Goal: Task Accomplishment & Management: Complete application form

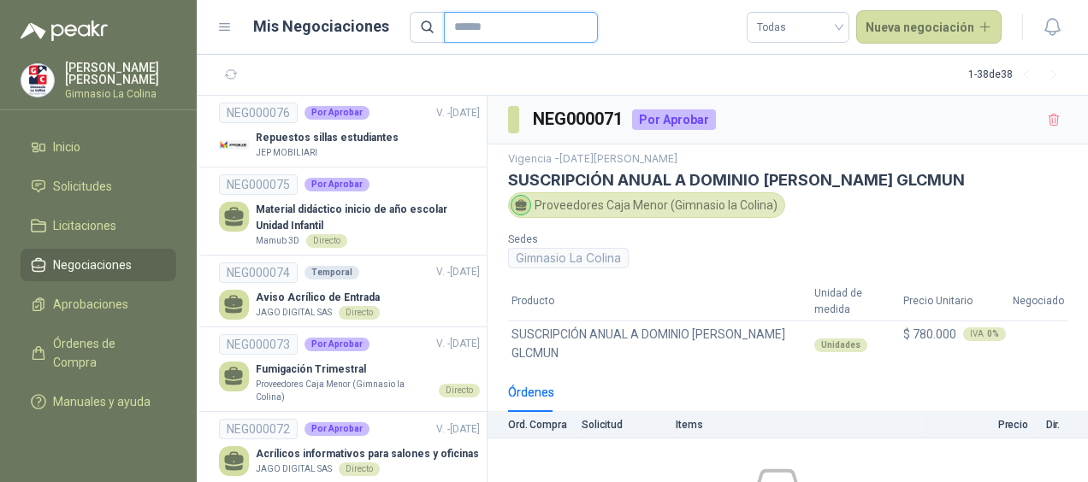
click at [523, 25] on input "text" at bounding box center [514, 27] width 120 height 29
click at [115, 160] on link "Inicio" at bounding box center [99, 147] width 156 height 32
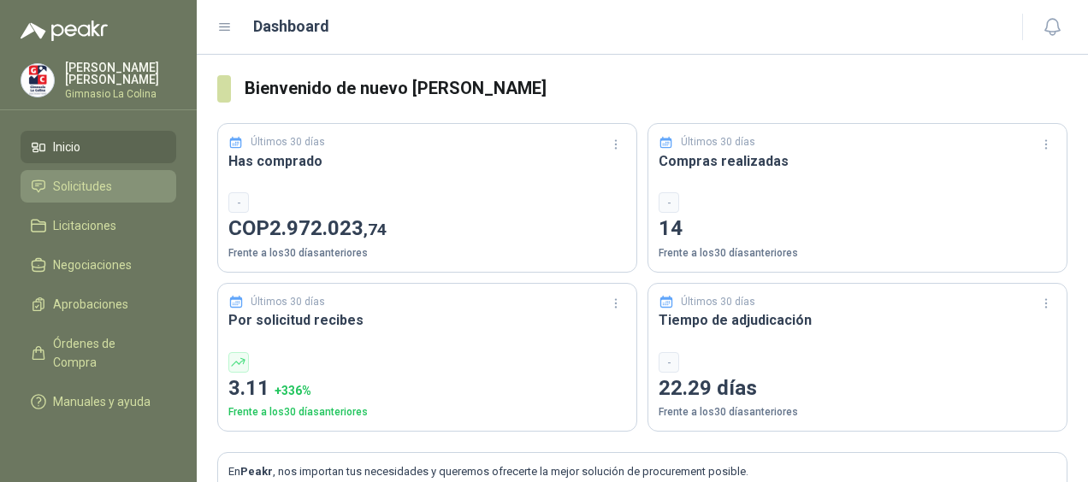
click at [103, 192] on span "Solicitudes" at bounding box center [82, 186] width 59 height 19
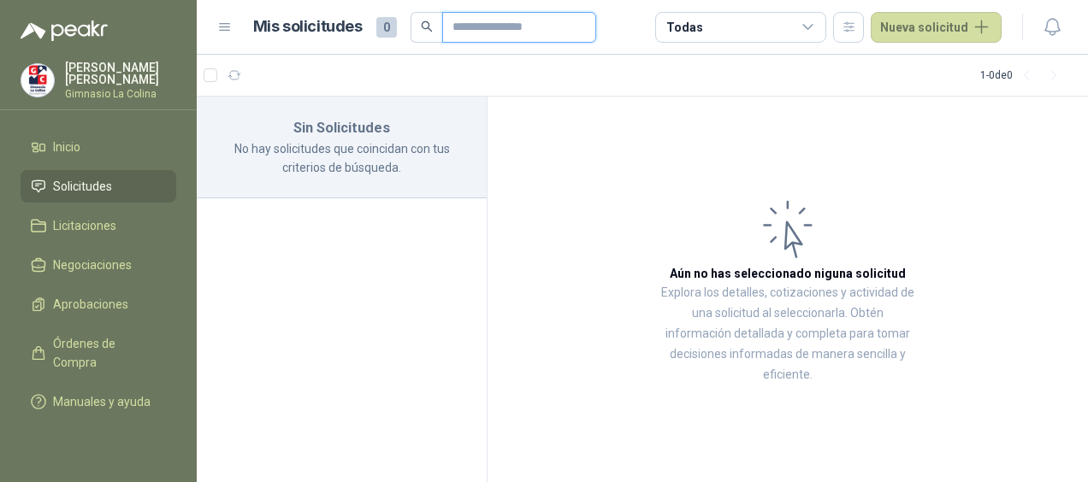
click at [465, 21] on input "text" at bounding box center [512, 27] width 120 height 29
click at [935, 21] on button "Nueva solicitud" at bounding box center [935, 27] width 131 height 31
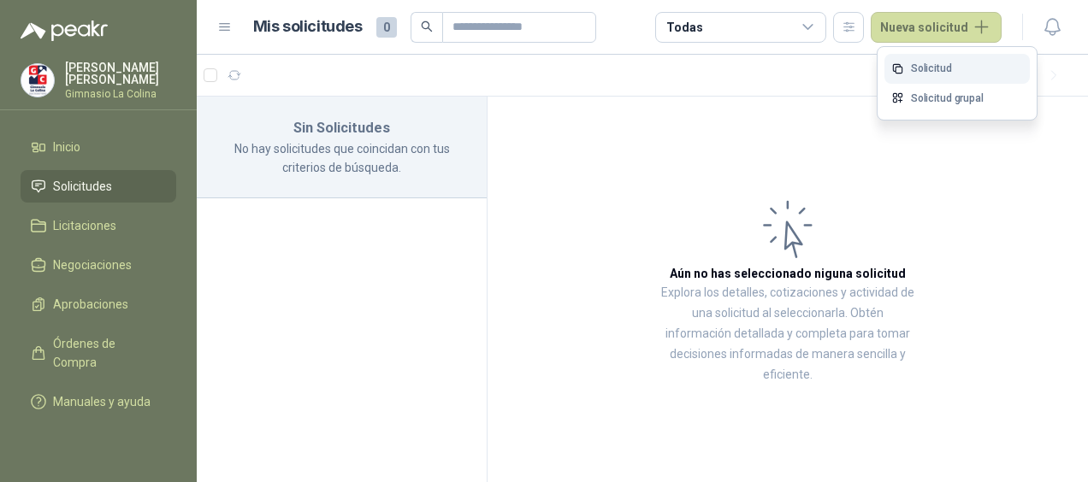
click at [939, 67] on link "Solicitud" at bounding box center [956, 69] width 145 height 30
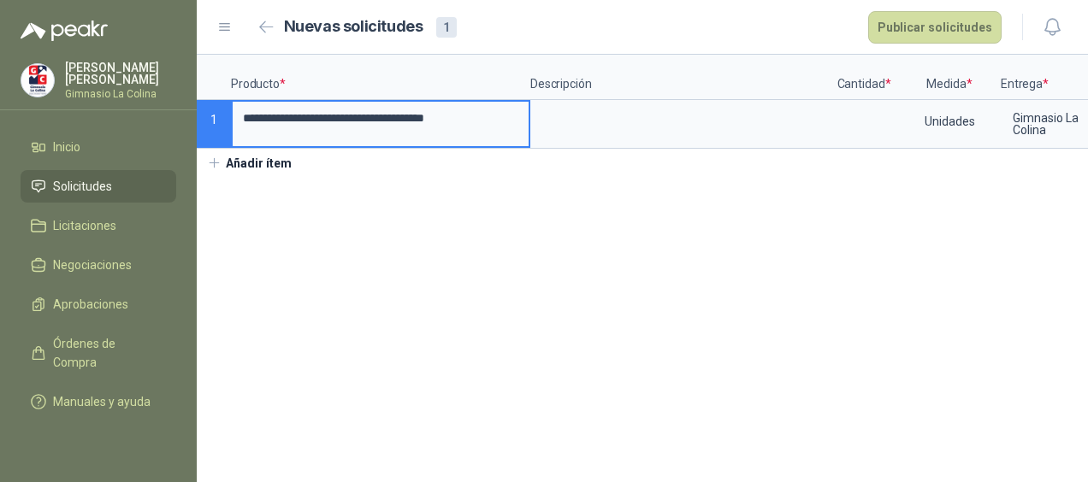
type input "**********"
